Goal: Check status: Check status

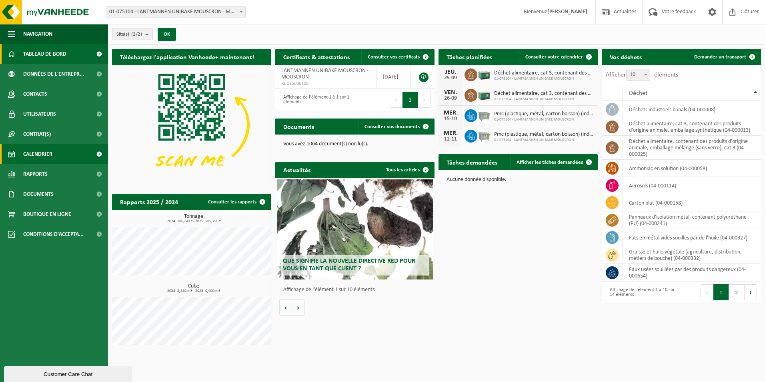
click at [38, 157] on span "Calendrier" at bounding box center [37, 154] width 29 height 20
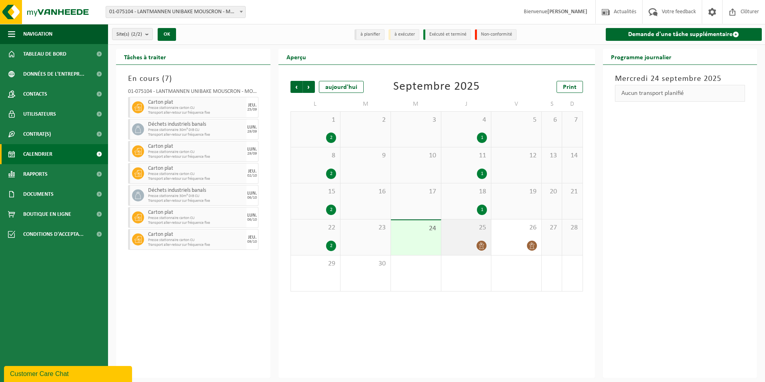
click at [484, 246] on icon at bounding box center [481, 245] width 7 height 7
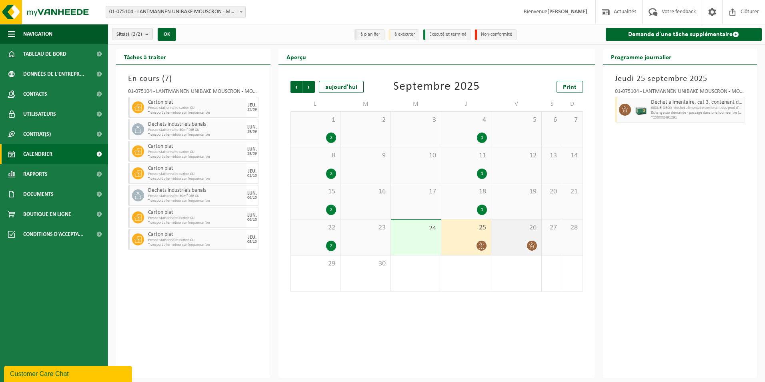
click at [531, 245] on icon at bounding box center [532, 245] width 7 height 7
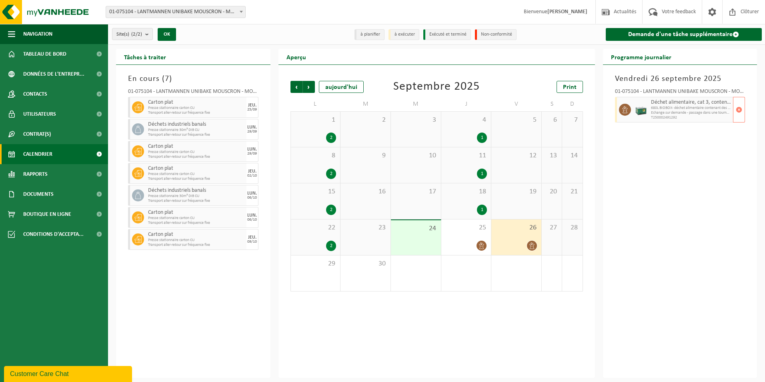
click at [677, 116] on span "T250002491292" at bounding box center [691, 117] width 80 height 5
click at [674, 107] on span "680L BIOBOX- déchet alimentaire contenant des prod d'origin" at bounding box center [691, 108] width 80 height 5
click at [664, 151] on div "Vendredi 26 septembre 2025 01-075104 - LANTMANNEN UNIBAKE MOUSCRON - MOUSCRON D…" at bounding box center [680, 221] width 154 height 313
click at [627, 108] on icon at bounding box center [624, 109] width 7 height 7
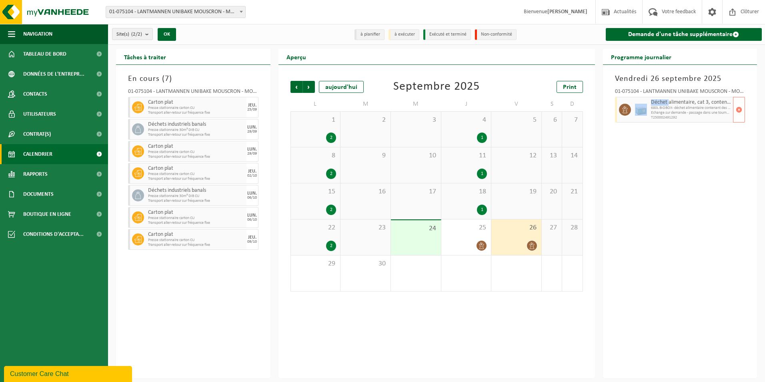
click at [627, 108] on icon at bounding box center [624, 109] width 7 height 7
drag, startPoint x: 627, startPoint y: 108, endPoint x: 632, endPoint y: 89, distance: 20.0
click at [632, 89] on div "01-075104 - LANTMANNEN UNIBAKE MOUSCRON - MOUSCRON" at bounding box center [680, 93] width 130 height 8
click at [630, 89] on div "01-075104 - LANTMANNEN UNIBAKE MOUSCRON - MOUSCRON" at bounding box center [680, 93] width 130 height 8
click at [630, 109] on span at bounding box center [625, 110] width 12 height 12
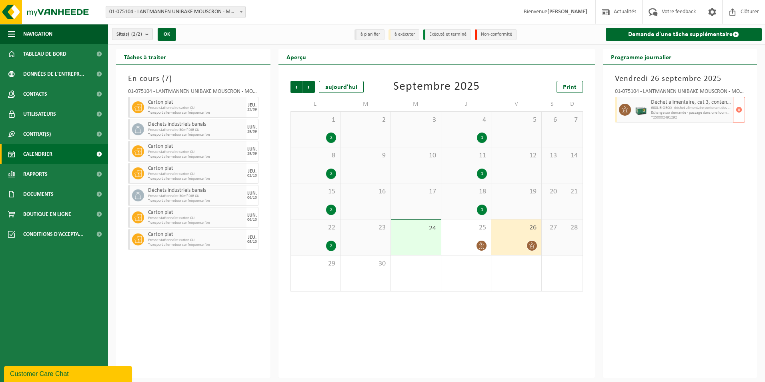
click at [630, 109] on span at bounding box center [625, 110] width 12 height 12
click at [635, 109] on img at bounding box center [641, 110] width 12 height 12
click at [638, 108] on img at bounding box center [641, 110] width 12 height 12
click at [483, 248] on icon at bounding box center [481, 245] width 7 height 7
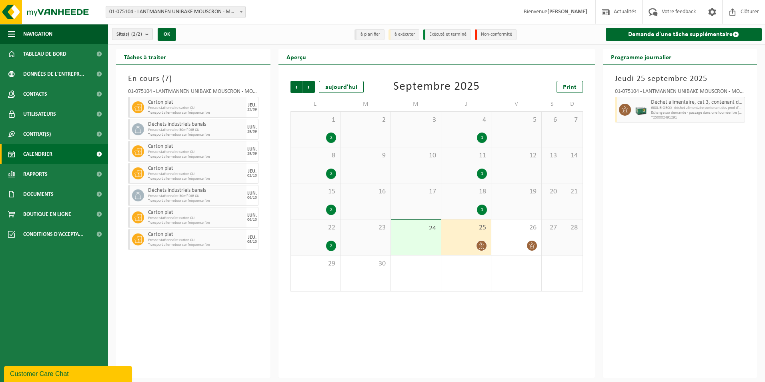
click at [481, 247] on icon at bounding box center [481, 245] width 7 height 7
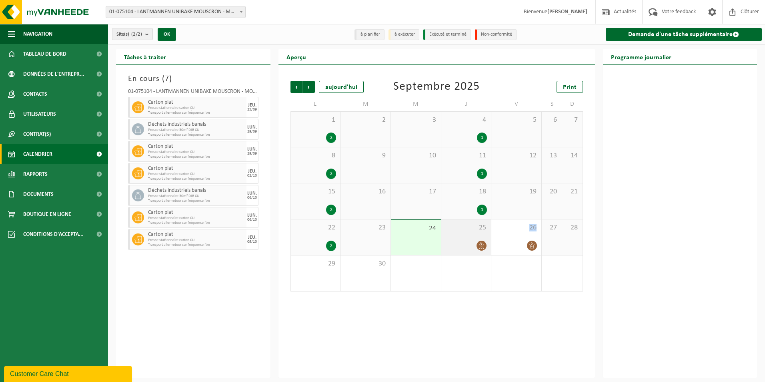
click at [481, 247] on icon at bounding box center [481, 245] width 7 height 7
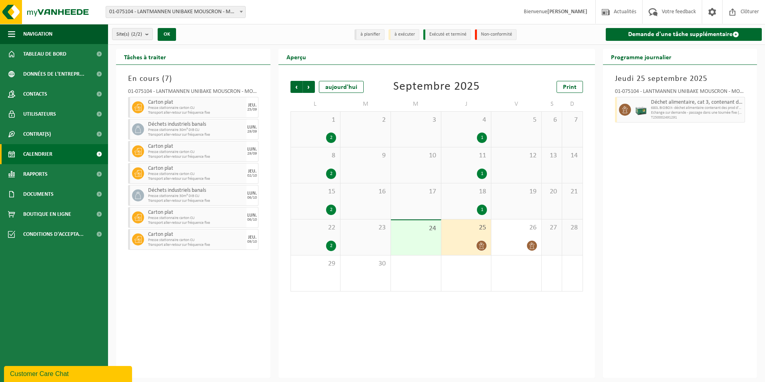
click at [481, 247] on icon at bounding box center [481, 245] width 7 height 7
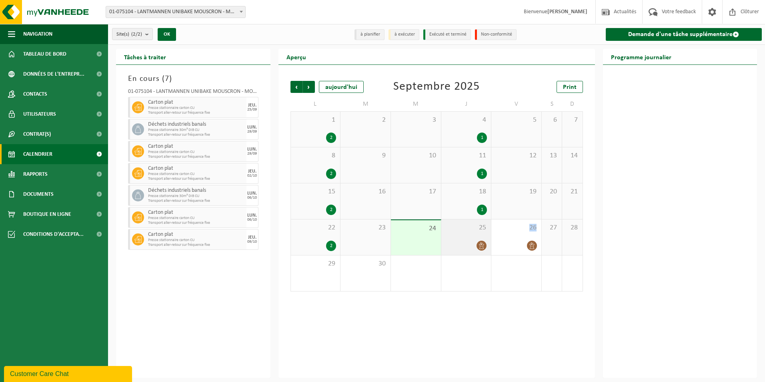
click at [481, 247] on icon at bounding box center [481, 245] width 7 height 7
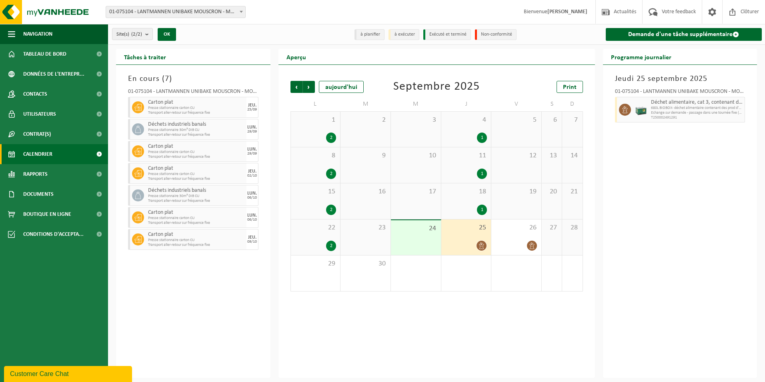
drag, startPoint x: 481, startPoint y: 247, endPoint x: 459, endPoint y: 248, distance: 21.2
click at [459, 248] on div at bounding box center [466, 245] width 42 height 11
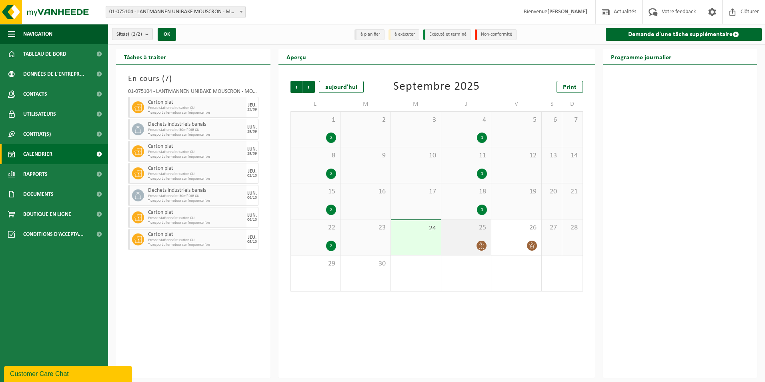
click at [480, 244] on icon at bounding box center [481, 245] width 7 height 7
